Goal: Task Accomplishment & Management: Use online tool/utility

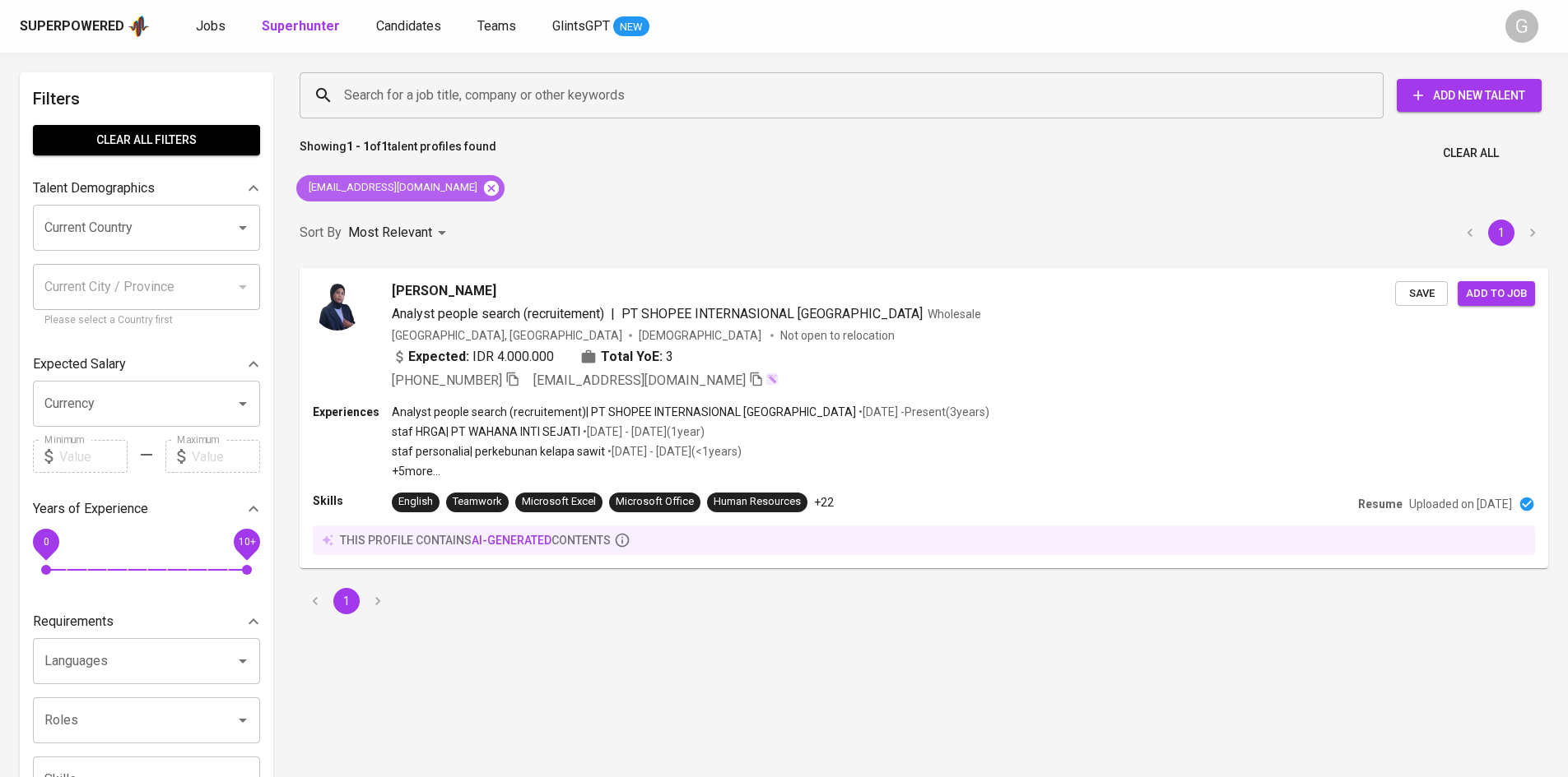
click at [483, 185] on icon at bounding box center [490, 187] width 18 height 18
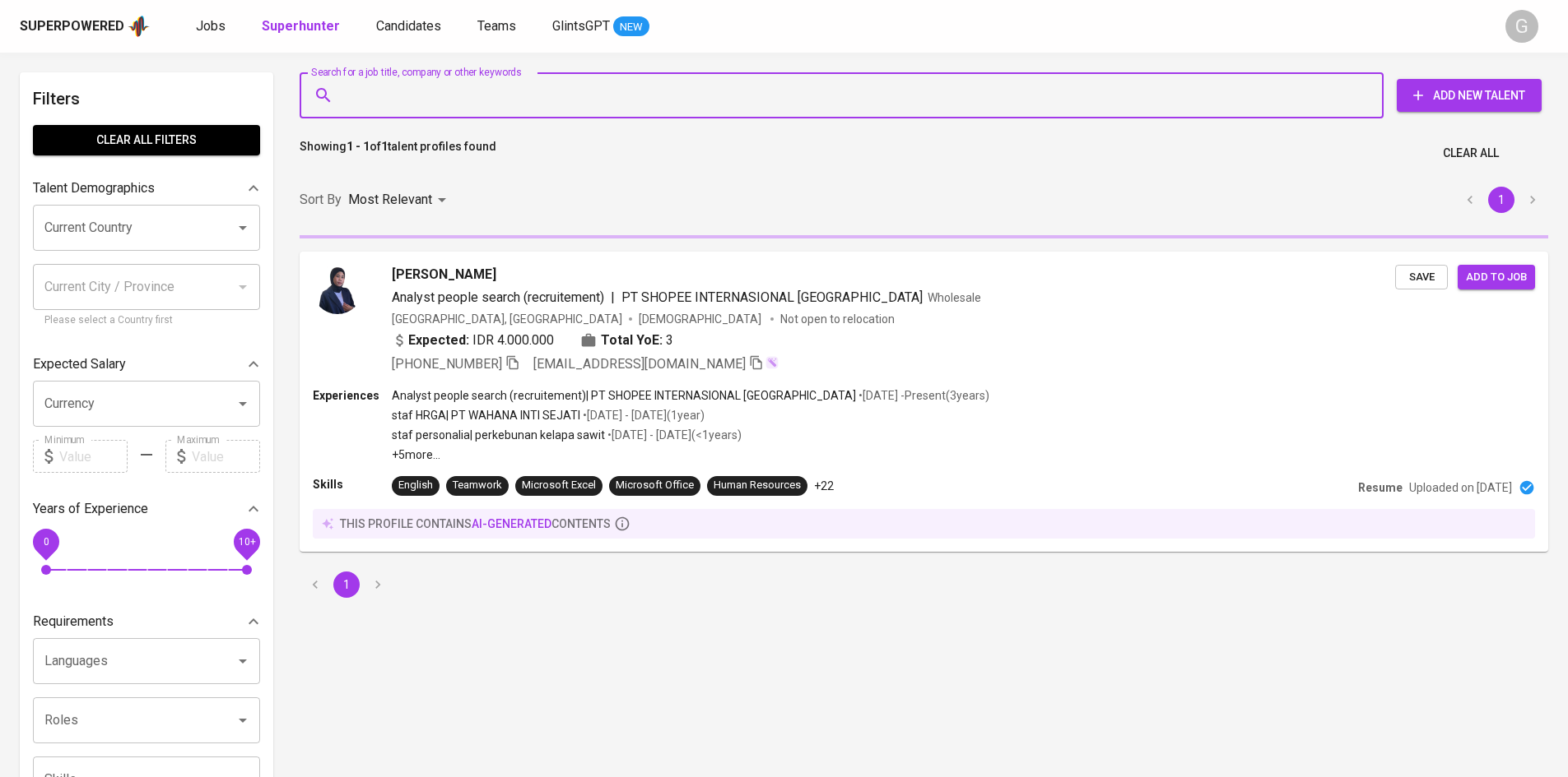
click at [455, 95] on input "Search for a job title, company or other keywords" at bounding box center [846, 96] width 1011 height 32
paste input "[EMAIL_ADDRESS][DOMAIN_NAME]"
type input "[EMAIL_ADDRESS][DOMAIN_NAME]"
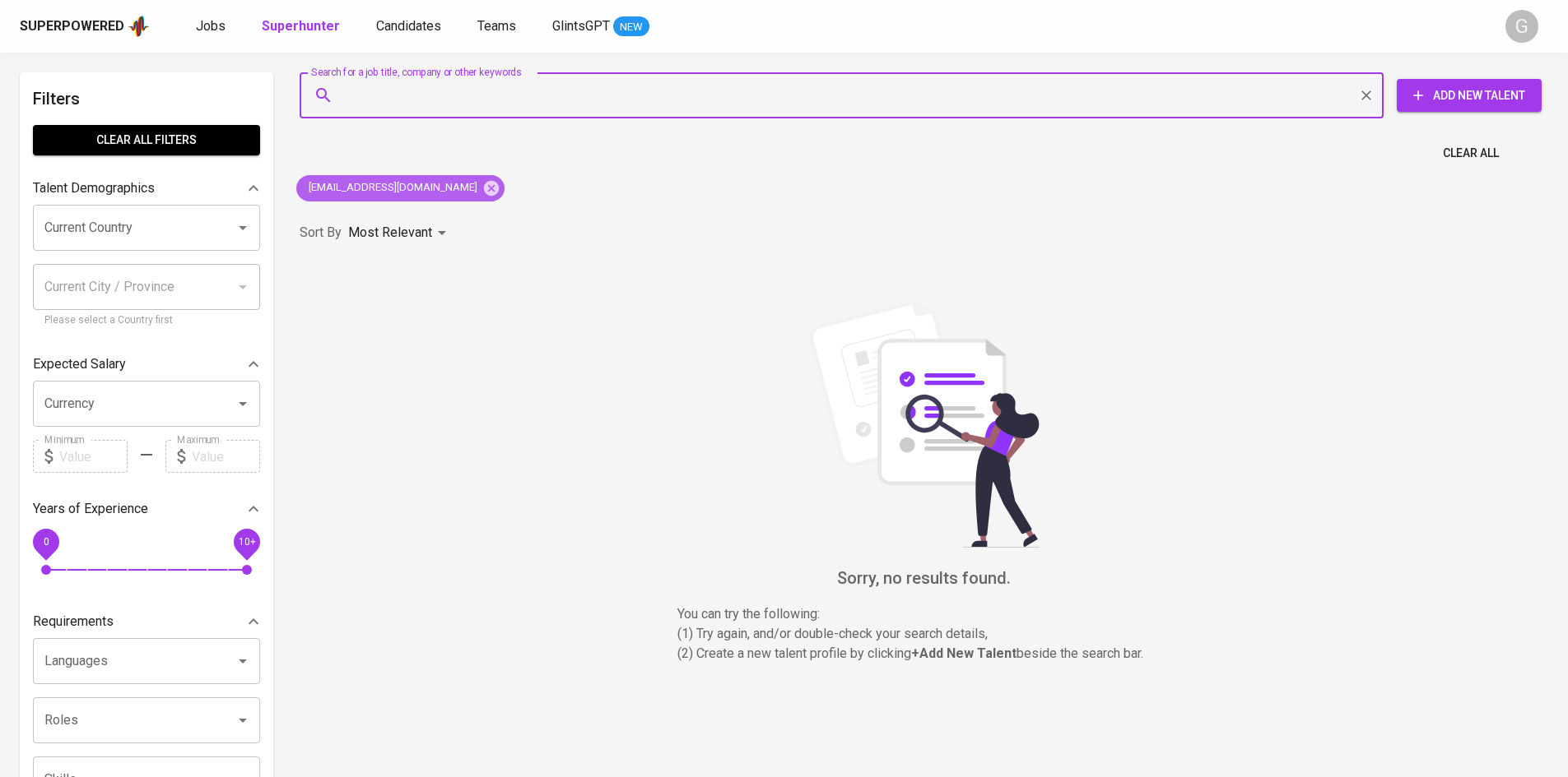
drag, startPoint x: 442, startPoint y: 187, endPoint x: 459, endPoint y: 146, distance: 44.4
click at [484, 186] on icon at bounding box center [491, 187] width 15 height 15
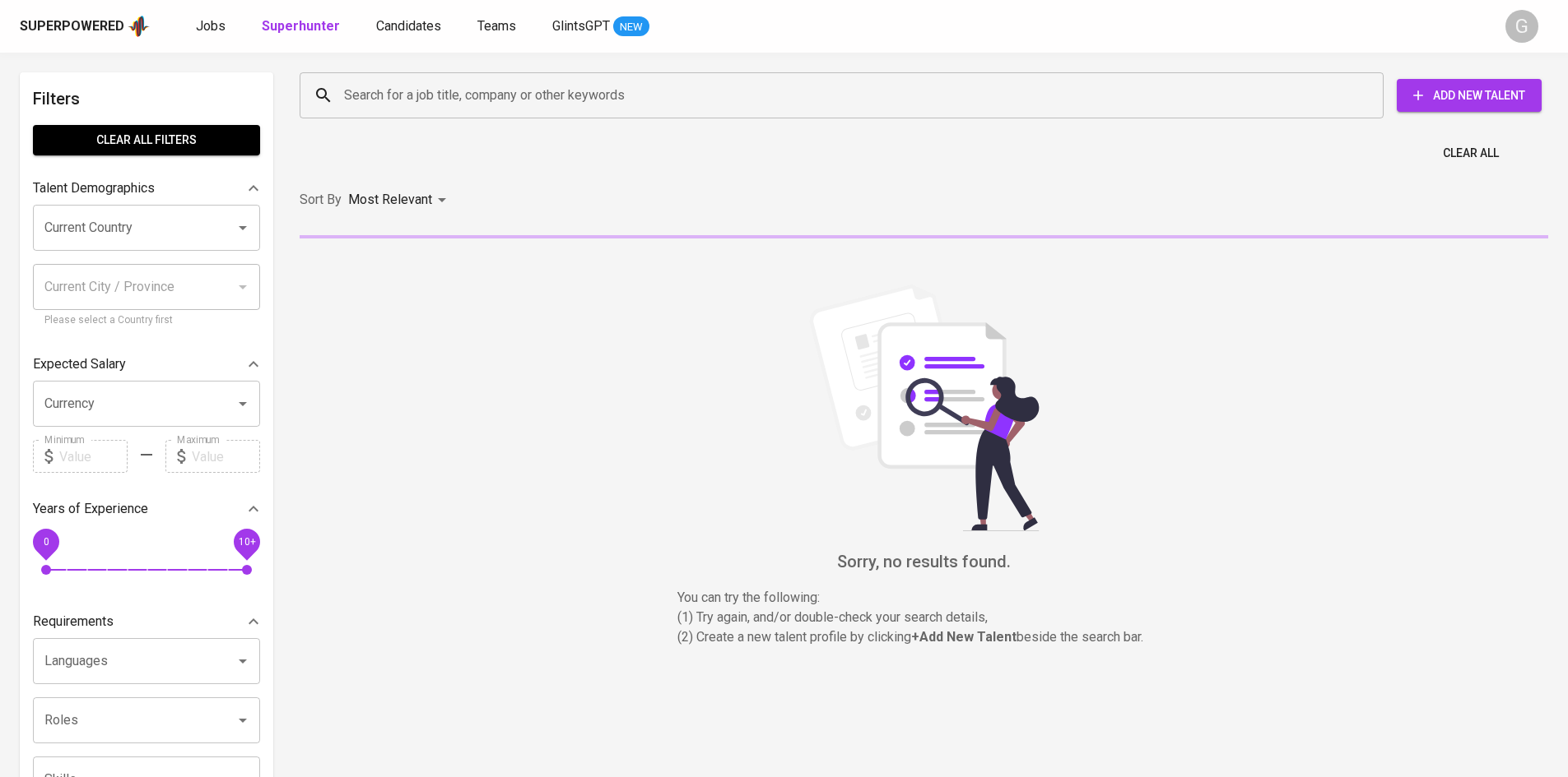
click at [466, 106] on input "Search for a job title, company or other keywords" at bounding box center [846, 96] width 1011 height 32
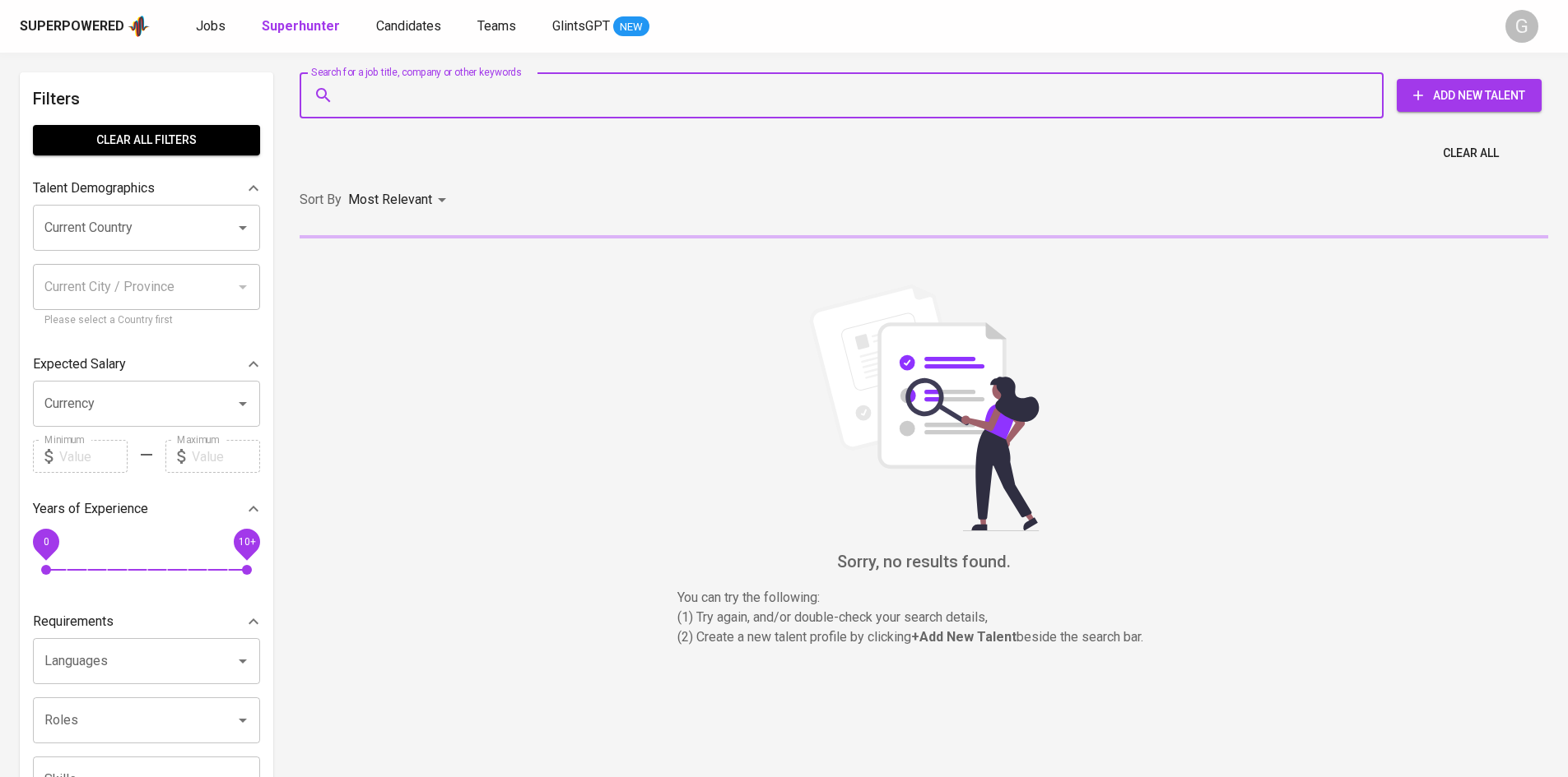
paste input "[EMAIL_ADDRESS]"
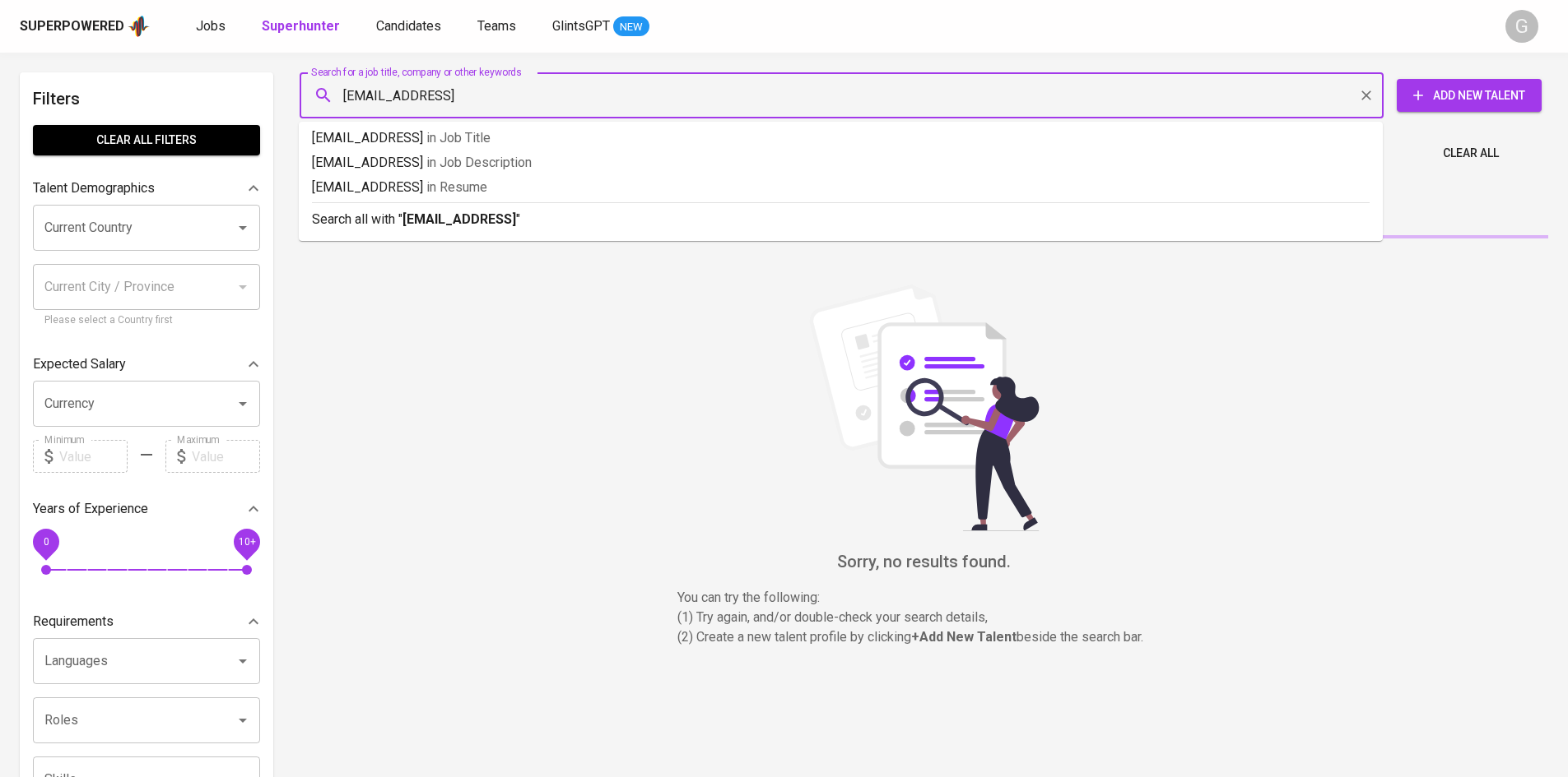
type input "[EMAIL_ADDRESS][DOMAIN_NAME]"
